Goal: Navigation & Orientation: Find specific page/section

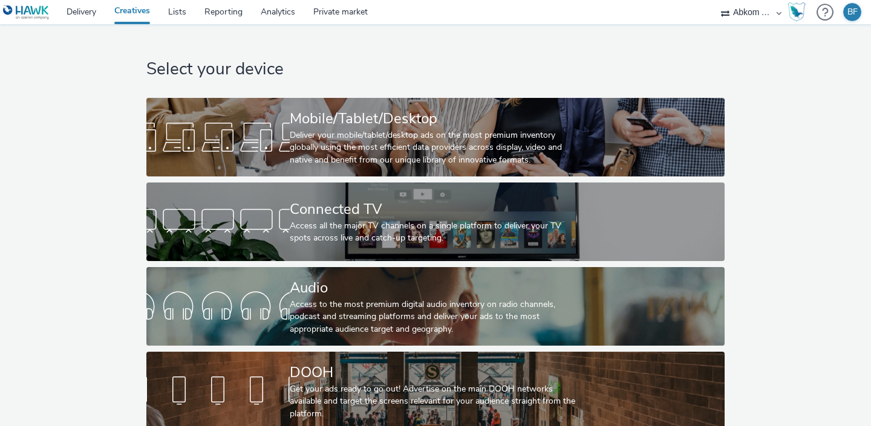
scroll to position [10, 0]
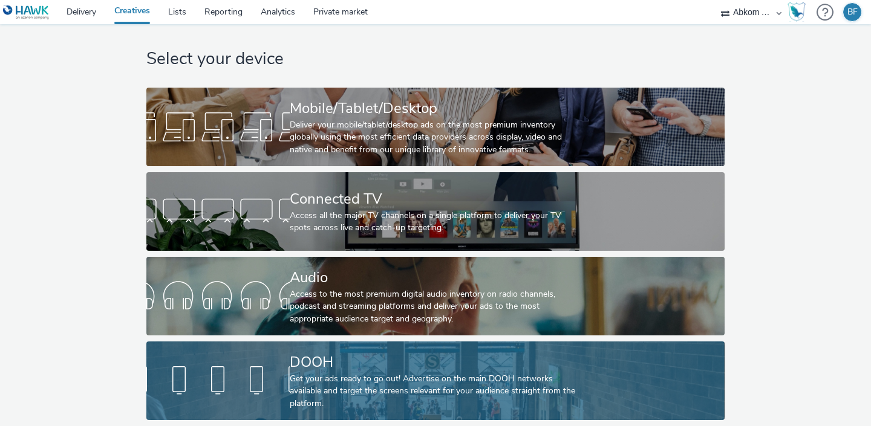
click at [229, 366] on div at bounding box center [217, 381] width 143 height 39
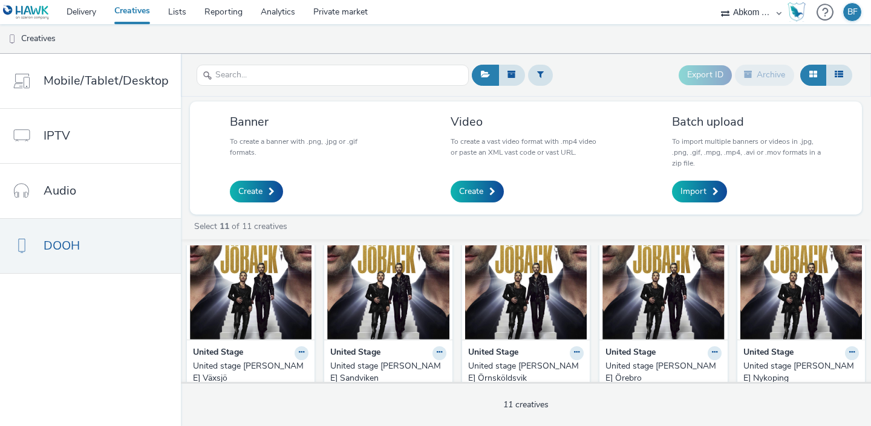
scroll to position [28, 0]
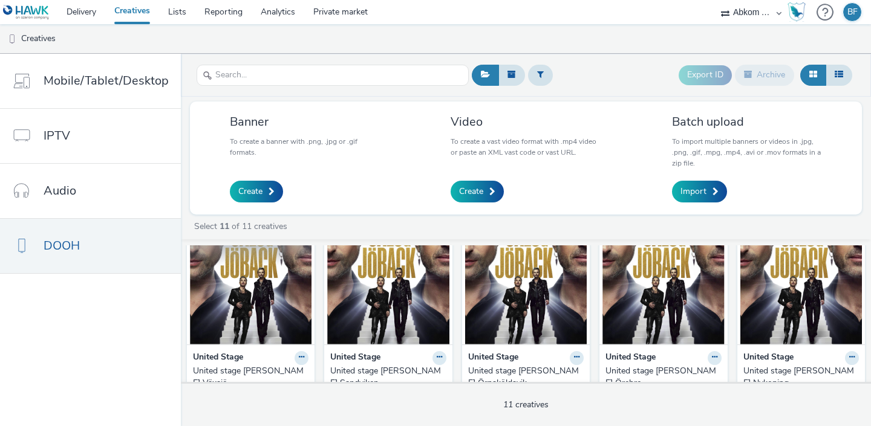
click at [284, 305] on img at bounding box center [251, 286] width 122 height 118
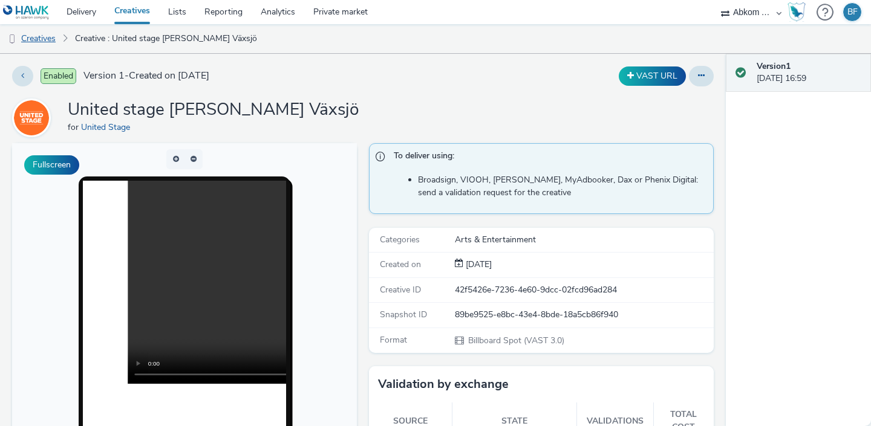
click at [52, 39] on link "Creatives" at bounding box center [31, 38] width 62 height 29
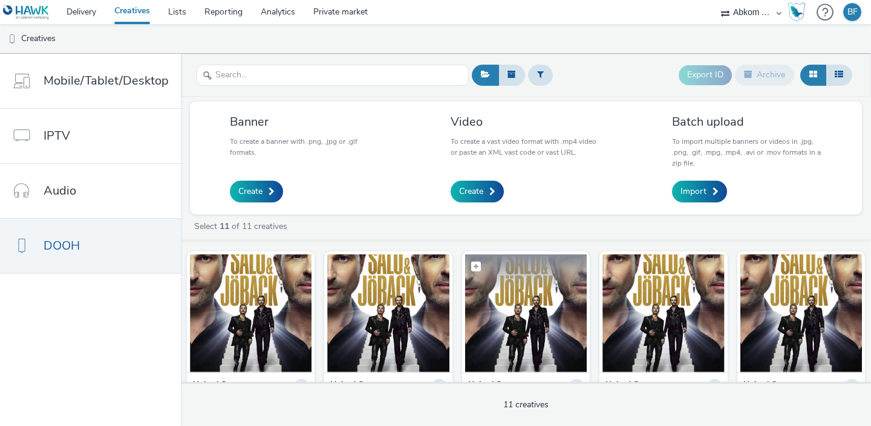
click at [521, 323] on img at bounding box center [526, 314] width 122 height 118
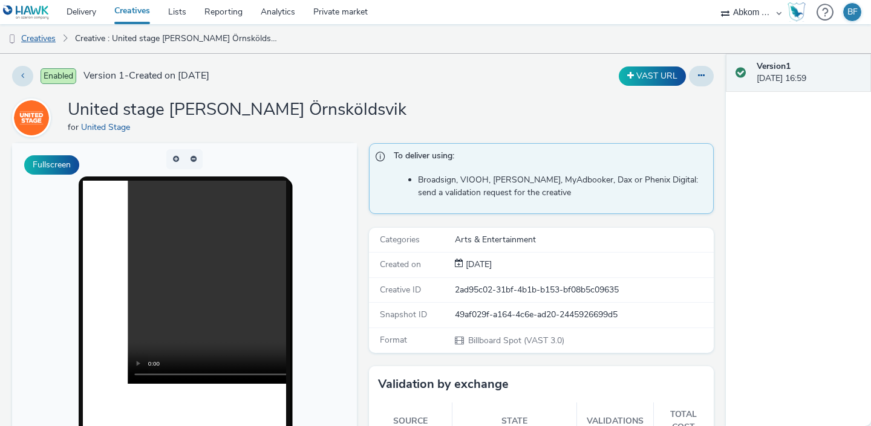
click at [50, 41] on link "Creatives" at bounding box center [31, 38] width 62 height 29
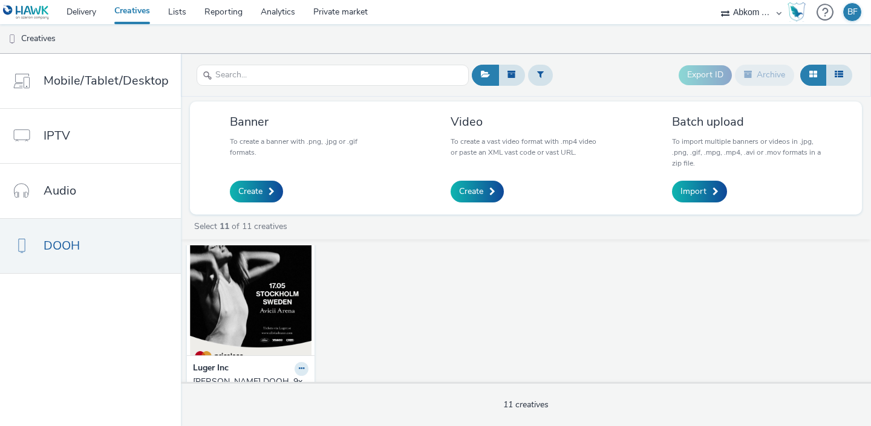
scroll to position [438, 0]
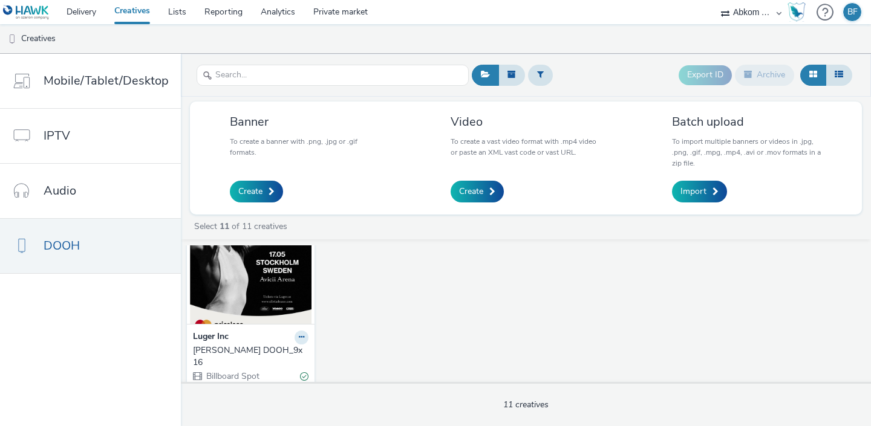
click at [247, 294] on img at bounding box center [251, 265] width 122 height 118
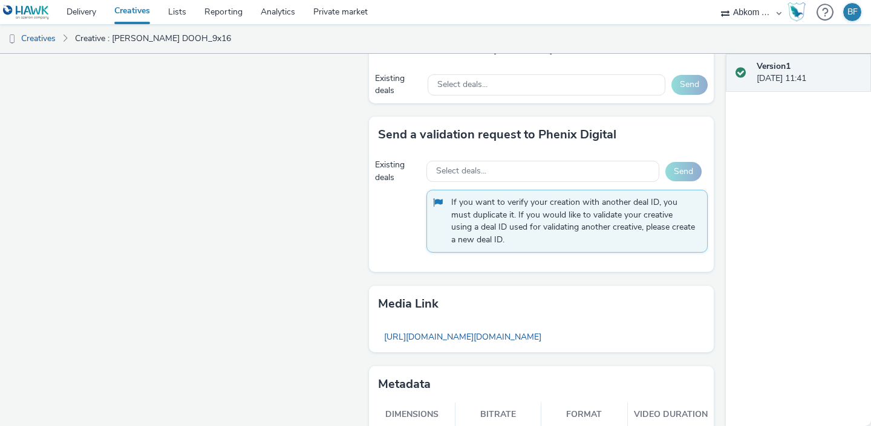
scroll to position [790, 0]
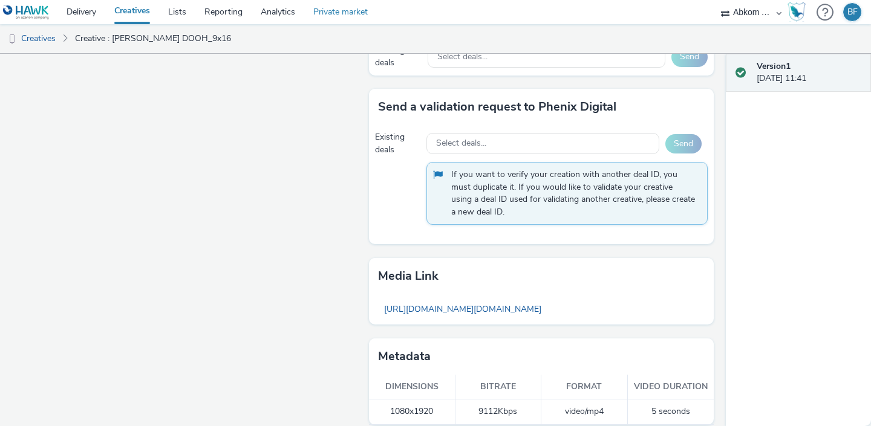
click at [327, 13] on link "Private market" at bounding box center [340, 12] width 73 height 24
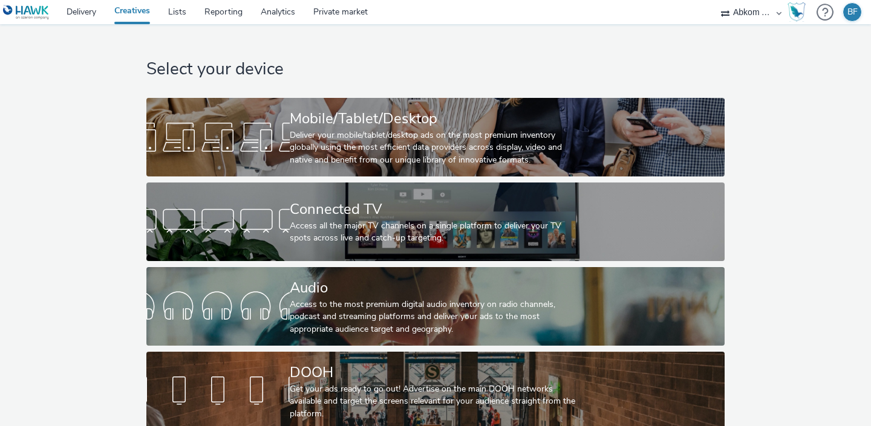
click at [228, 347] on div "Select your device Mobile/Tablet/Desktop Deliver your mobile/tablet/desktop ads…" at bounding box center [435, 230] width 586 height 412
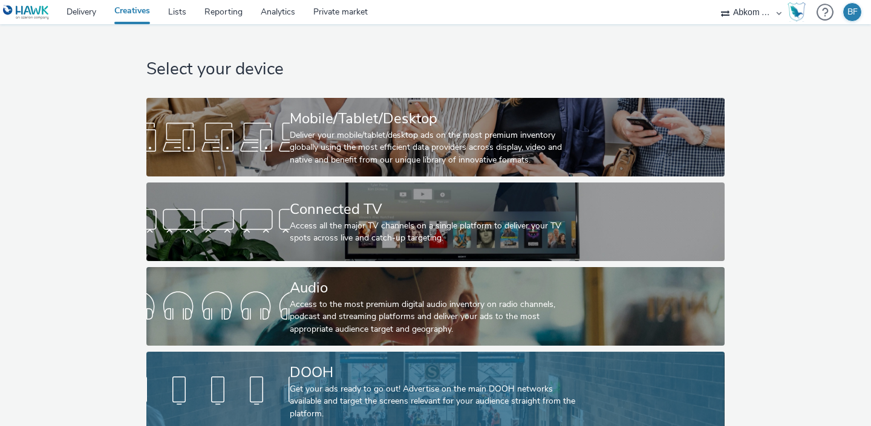
click at [241, 377] on div at bounding box center [217, 391] width 143 height 39
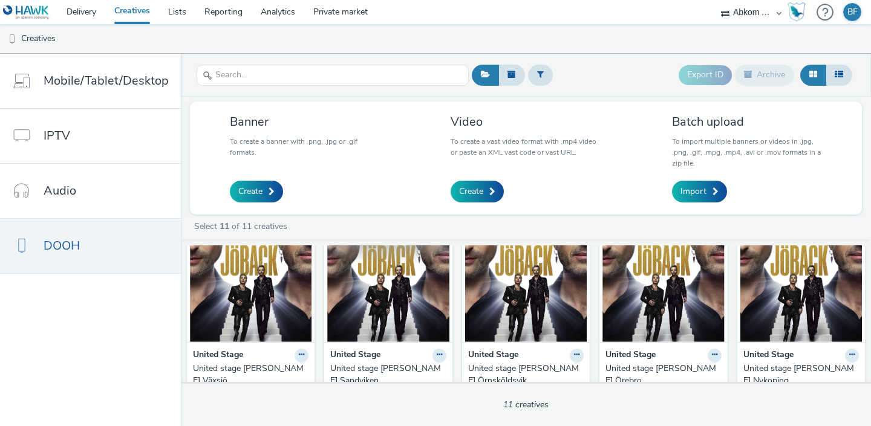
scroll to position [41, 0]
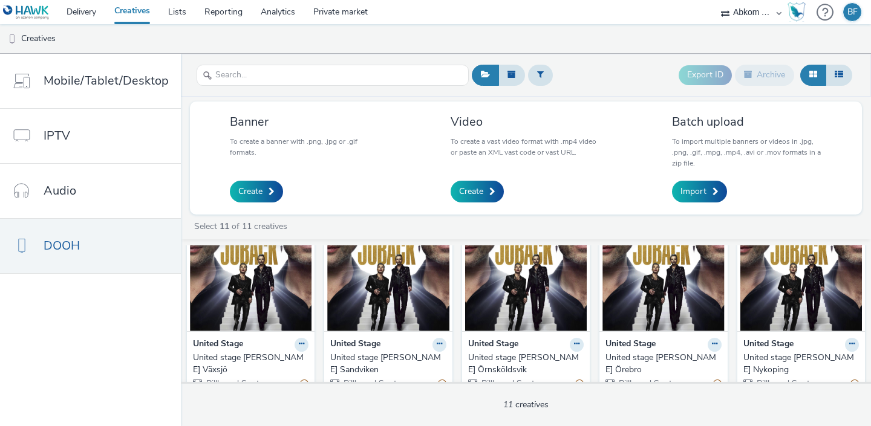
click at [255, 295] on img at bounding box center [251, 272] width 122 height 118
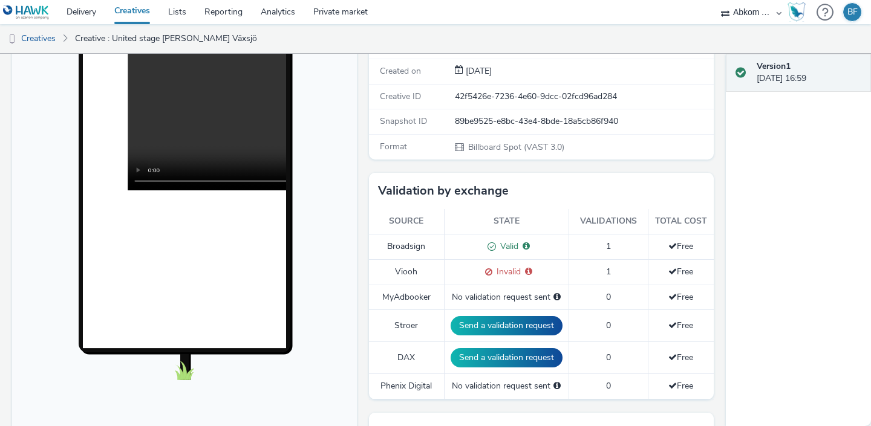
scroll to position [194, 0]
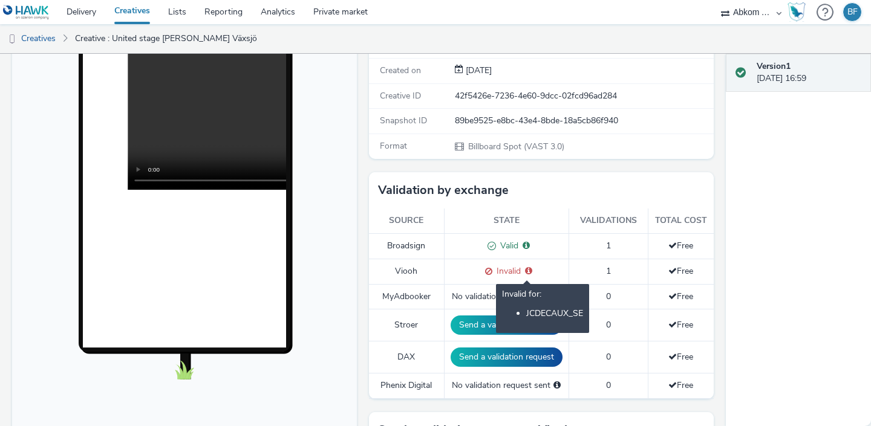
click at [529, 269] on icon at bounding box center [528, 271] width 7 height 8
click at [526, 269] on icon at bounding box center [528, 271] width 7 height 8
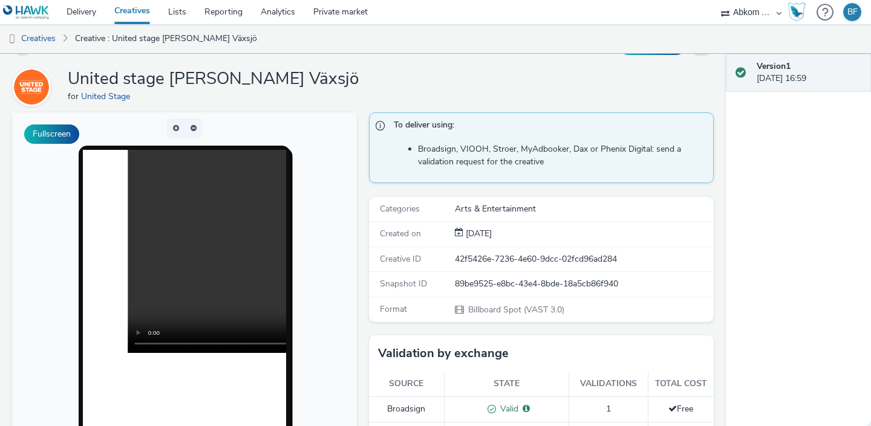
scroll to position [0, 0]
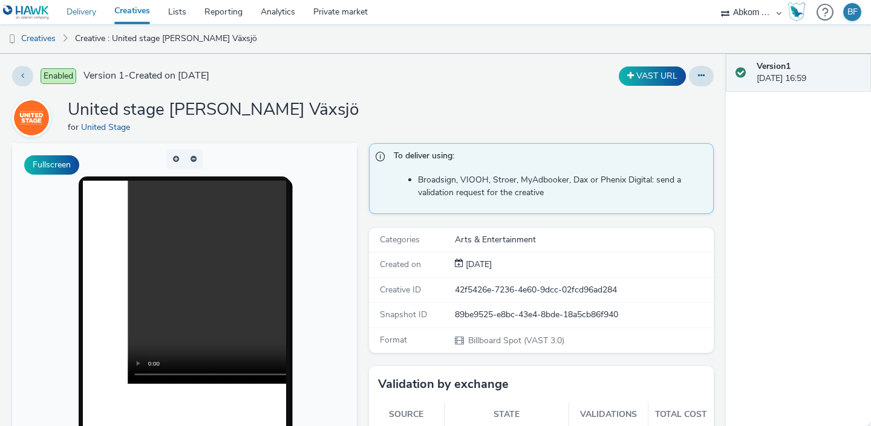
click at [92, 12] on link "Delivery" at bounding box center [81, 12] width 48 height 24
